Goal: Navigation & Orientation: Find specific page/section

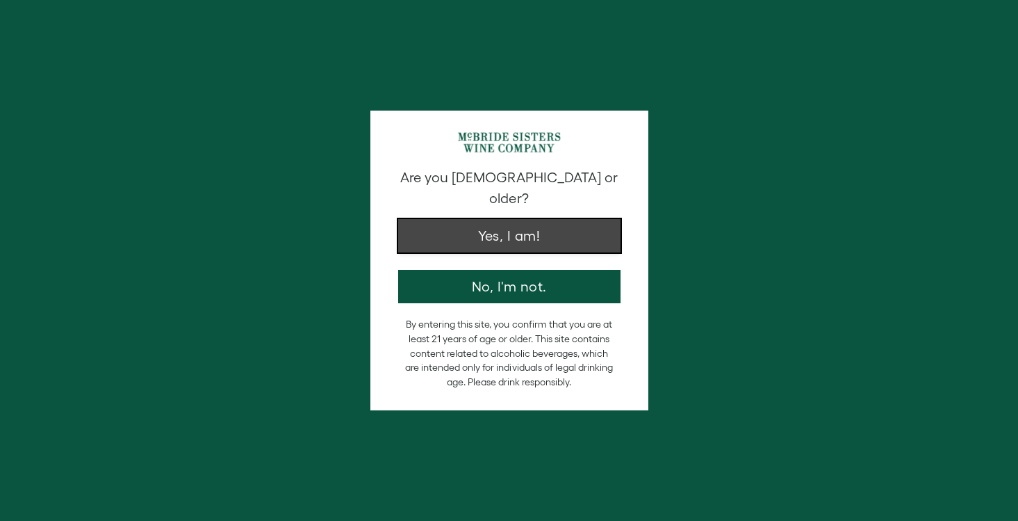
click at [505, 229] on button "Yes, I am!" at bounding box center [509, 235] width 222 height 33
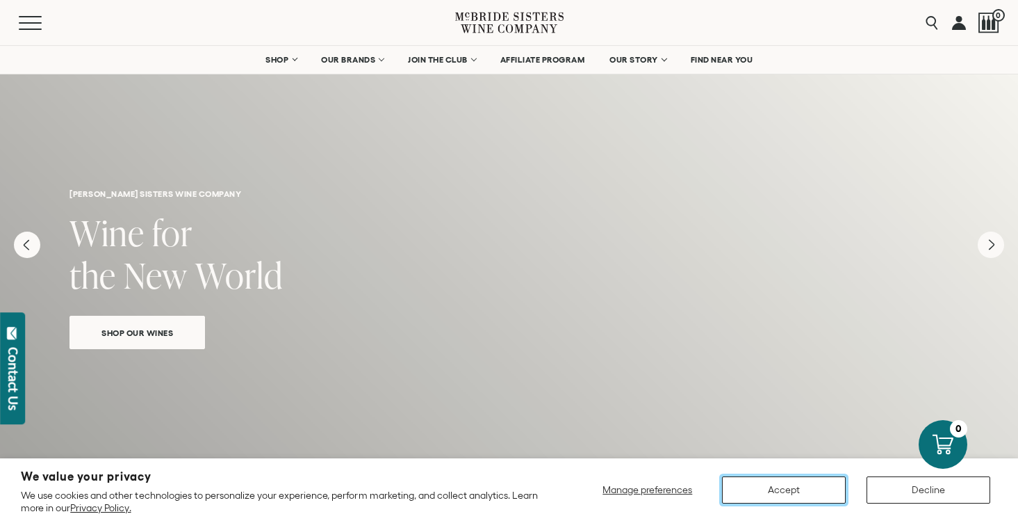
click at [794, 491] on button "Accept" at bounding box center [784, 489] width 124 height 27
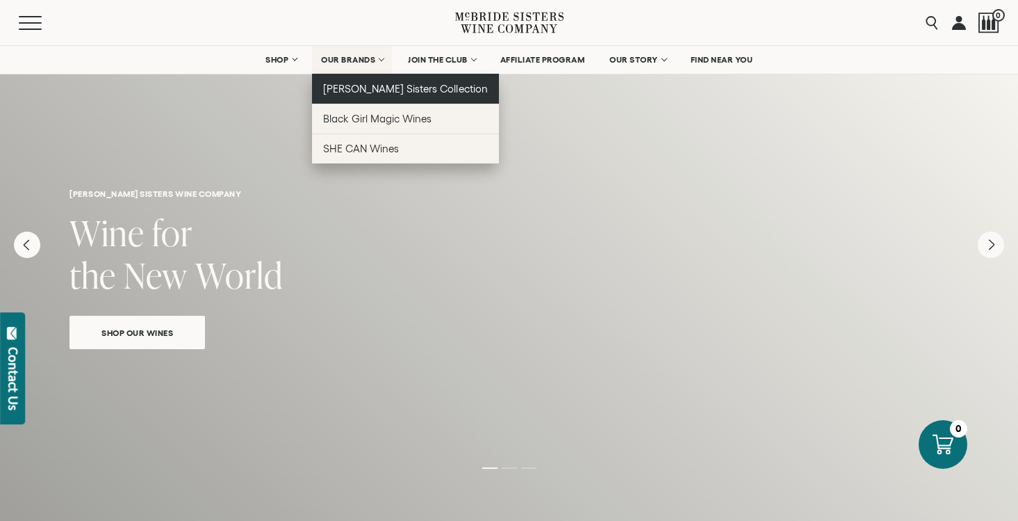
click at [386, 88] on span "[PERSON_NAME] Sisters Collection" at bounding box center [405, 89] width 165 height 12
